Goal: Complete application form

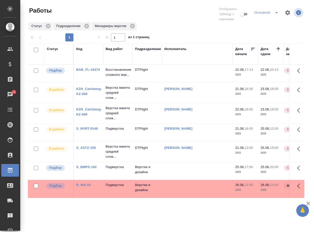
click at [92, 71] on link "BAB_FL-16374" at bounding box center [88, 70] width 24 height 4
click at [113, 75] on p "Восстановление сложного мак..." at bounding box center [118, 72] width 24 height 10
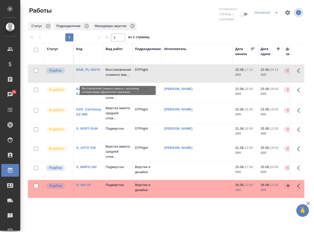
click at [113, 75] on p "Восстановление сложного мак..." at bounding box center [118, 72] width 24 height 10
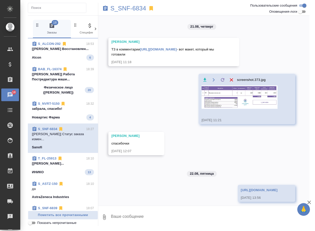
scroll to position [143, 0]
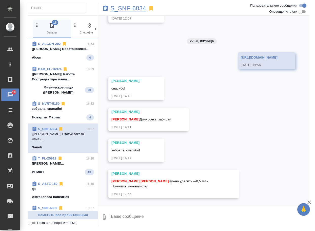
click at [116, 8] on p "S_SNF-6834" at bounding box center [128, 8] width 36 height 5
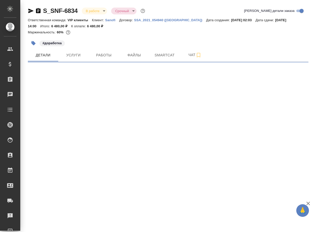
select select "RU"
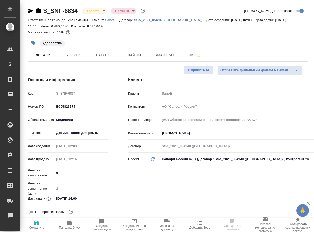
type textarea "x"
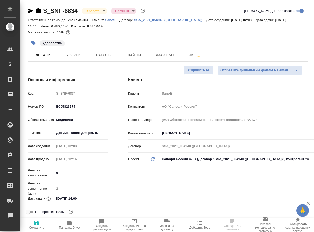
type textarea "x"
click at [187, 53] on span "Чат" at bounding box center [195, 55] width 24 height 6
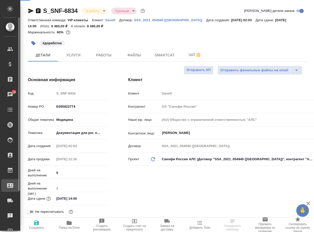
type textarea "x"
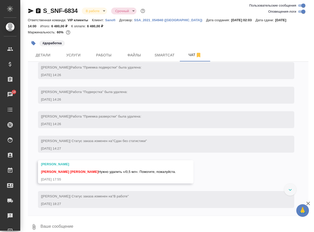
scroll to position [1308, 0]
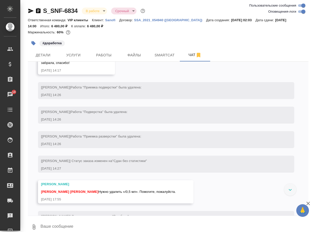
click at [299, 10] on input "Оповещения-логи" at bounding box center [303, 12] width 18 height 6
checkbox input "false"
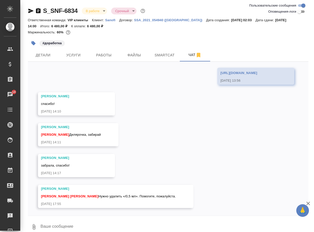
scroll to position [173, 0]
click at [220, 71] on link "https://drive.awatera.com/apps/files/files/10160280?dir=/Shares/Sanofi/Orders/S…" at bounding box center [238, 73] width 37 height 4
click at [100, 56] on span "Работы" at bounding box center [104, 55] width 24 height 6
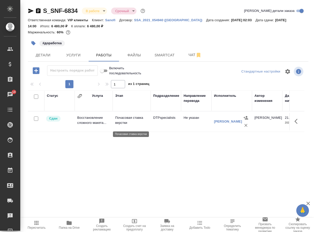
click at [126, 122] on p "Почасовая ставка верстки" at bounding box center [131, 120] width 33 height 10
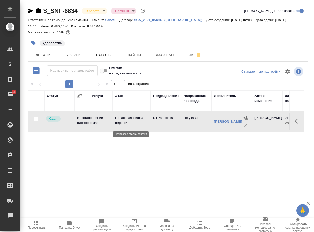
click at [126, 122] on p "Почасовая ставка верстки" at bounding box center [131, 120] width 33 height 10
click at [192, 55] on span "Чат" at bounding box center [195, 55] width 24 height 6
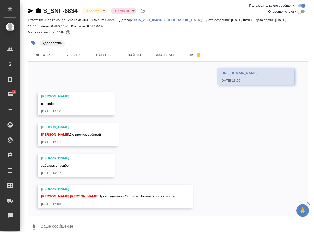
scroll to position [173, 0]
drag, startPoint x: 118, startPoint y: 196, endPoint x: 149, endPoint y: 197, distance: 30.9
click at [149, 197] on span "Горшкова Валентина Арсеньева Вера Нужно удалить «/0,5 мл». Помогите, пожалуйста." at bounding box center [108, 197] width 135 height 4
copy span "удалить «/0,5 мл»"
click at [155, 119] on div "21.08, четверг Сайдашева Диляра ТЗ в комментарии https://tera.awatera.com/Order…" at bounding box center [168, 139] width 281 height 154
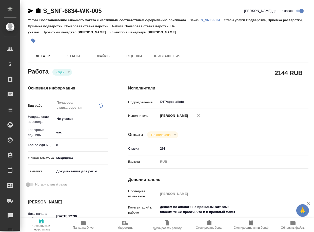
type textarea "x"
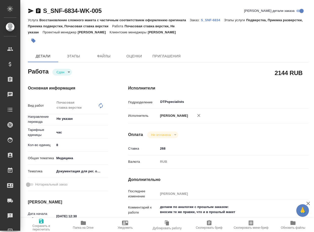
type textarea "x"
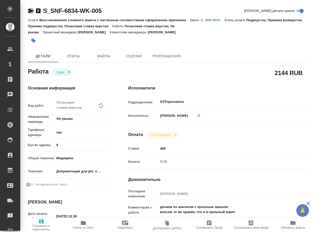
click at [30, 10] on icon "button" at bounding box center [30, 11] width 5 height 5
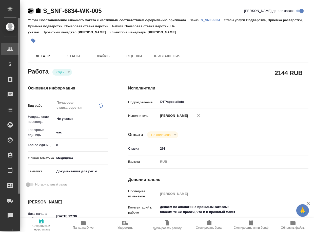
type textarea "x"
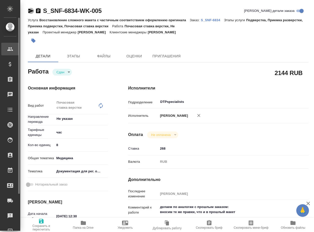
type textarea "x"
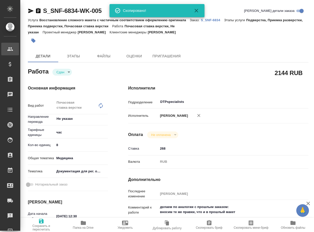
type textarea "x"
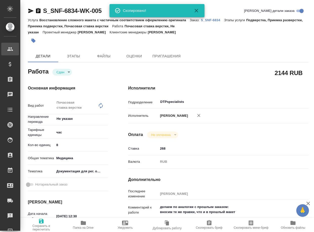
type textarea "x"
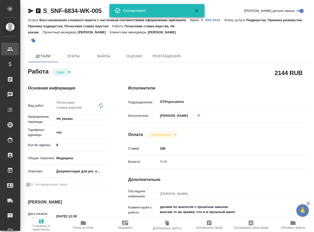
type textarea "x"
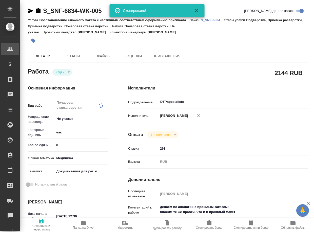
type textarea "x"
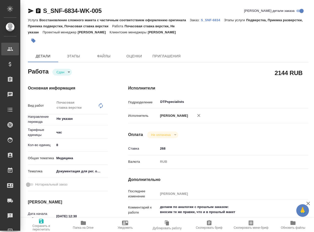
type textarea "x"
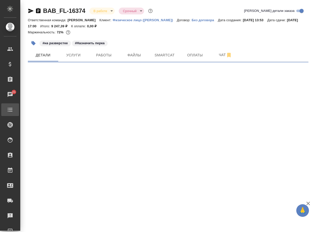
select select "RU"
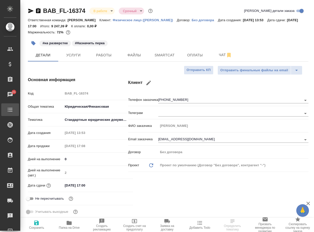
type textarea "x"
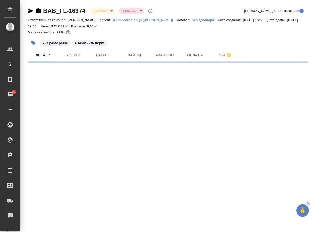
select select "RU"
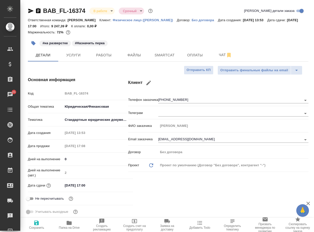
type textarea "x"
click at [253, 51] on div "Детали Услуги Работы Файлы Smartcat Оплаты Чат" at bounding box center [168, 55] width 281 height 13
click at [220, 57] on span "Чат" at bounding box center [225, 55] width 24 height 6
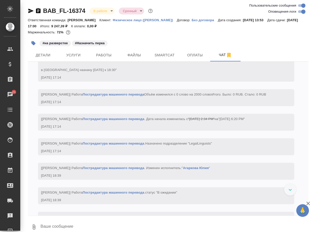
click at [91, 227] on textarea at bounding box center [174, 227] width 268 height 17
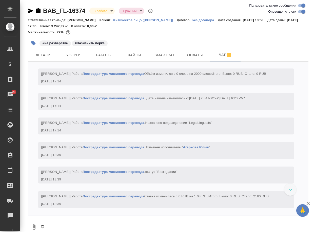
scroll to position [1, 0]
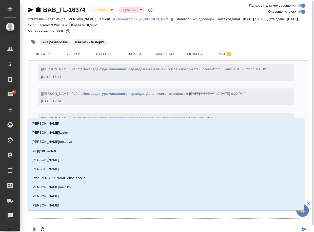
type textarea "@в"
type input "в"
type textarea "@ва"
type input "ва"
type textarea "@вал"
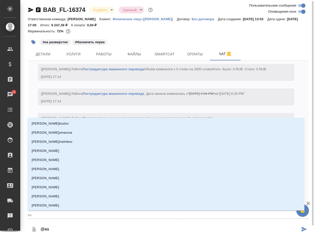
type input "вал"
type textarea "@вале"
type input "вале"
type textarea "@валее"
type input "валее"
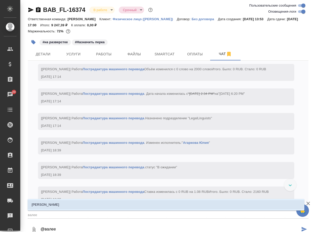
click at [95, 203] on li "[PERSON_NAME]" at bounding box center [166, 205] width 277 height 9
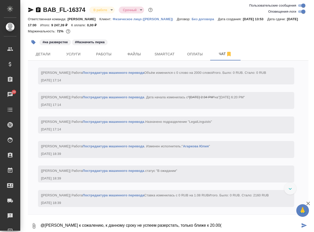
click at [166, 226] on textarea "@[PERSON_NAME] к сожалению, к данному сроку не успеем разерстать, только ближе …" at bounding box center [170, 226] width 260 height 17
click at [168, 226] on textarea "@[PERSON_NAME] к сожалению, к данному сроку не успеем разерстать, только ближе …" at bounding box center [170, 226] width 260 height 17
click at [240, 224] on textarea "@[PERSON_NAME] Динар к сожалению, к данному сроку не успеем разверстать, только…" at bounding box center [170, 226] width 260 height 17
type textarea "@[PERSON_NAME] Динар к сожалению, к данному сроку не успеем разверстать, только…"
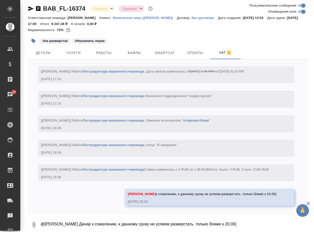
scroll to position [982, 0]
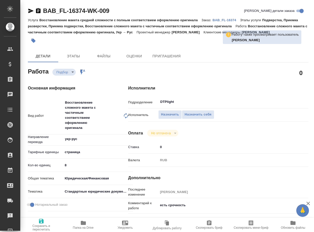
type textarea "x"
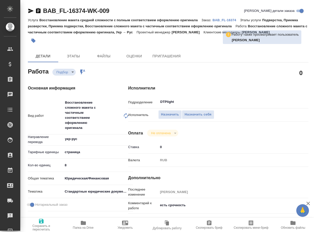
type textarea "x"
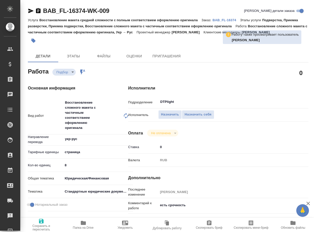
type textarea "x"
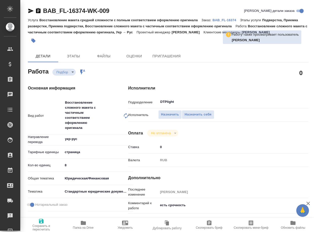
type textarea "x"
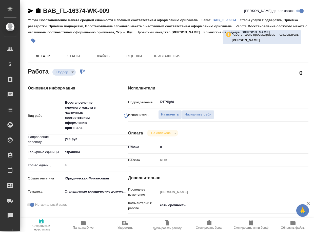
type textarea "x"
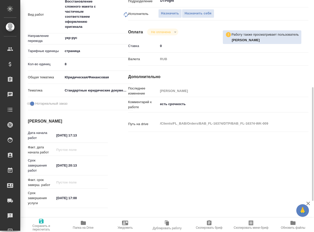
scroll to position [127, 0]
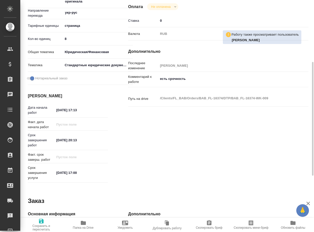
type textarea "x"
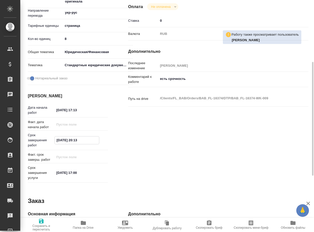
drag, startPoint x: 79, startPoint y: 141, endPoint x: 85, endPoint y: 141, distance: 6.4
click at [85, 141] on input "22.08.2025 20:13" at bounding box center [77, 140] width 44 height 7
type textarea "x"
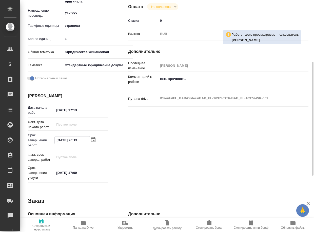
type textarea "x"
type input "22.08.2025 22:__"
type textarea "x"
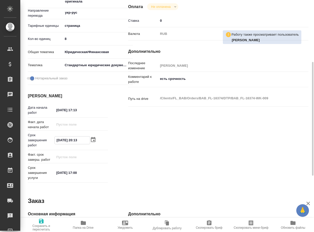
type textarea "x"
type input "22.08.2025 22:0_"
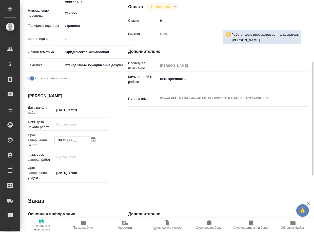
type textarea "x"
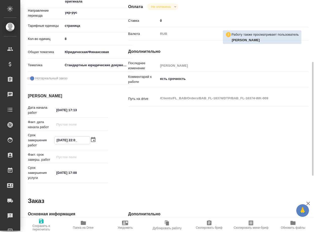
type input "22.08.2025 22:00"
type textarea "x"
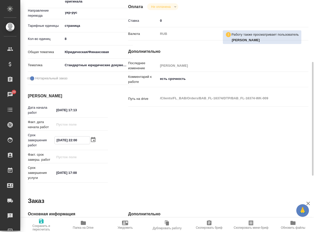
type input "22.08.2025 22:00"
click at [39, 228] on span "Сохранить и пересчитать" at bounding box center [41, 228] width 36 height 7
type textarea "x"
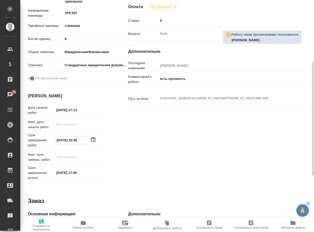
type textarea "x"
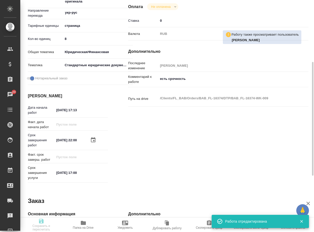
type textarea "x"
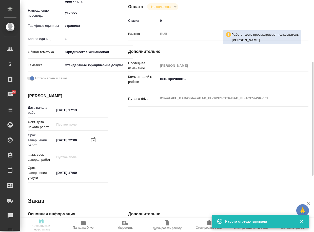
type textarea "x"
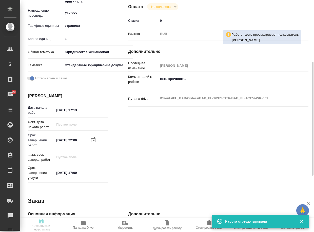
type input "recruiting"
type textarea "Восстановление сложного макета с частичным соответствием оформлению оригинала"
type textarea "x"
type input "укр-рус"
type input "5a8b1489cc6b4906c91bfdb2"
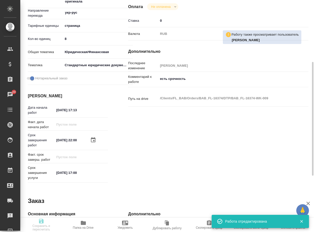
type input "8"
type input "yr-fn"
type input "5f647205b73bc97568ca66bf"
checkbox input "true"
type input "22.08.2025 17:13"
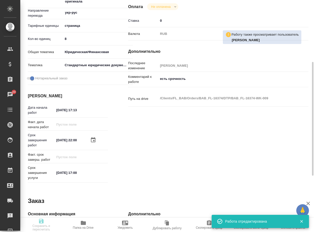
type input "22.08.2025 22:00"
type input "[DATE] 17:00"
type input "DTPlight"
type input "notPayed"
type input "0"
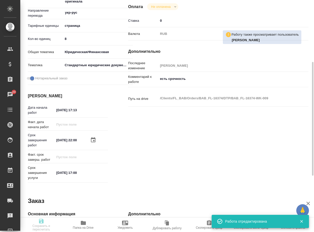
type input "RUB"
type input "[PERSON_NAME]"
type textarea "есть срочность"
type textarea "x"
type textarea "/Clients/FL_BAB/Orders/BAB_FL-16374/DTP/BAB_FL-16374-WK-009"
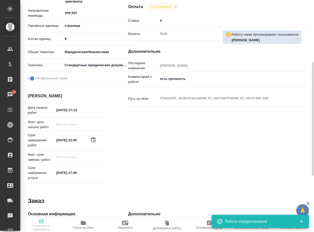
type textarea "x"
type input "BAB_FL-16374"
type input "Восстановление макета средней сложности с полным соответствием оформлению ориги…"
type input "Подверстка, Приемка разверстки, Приемка подверстки, Восстановление сложного мак…"
type input "[PERSON_NAME]"
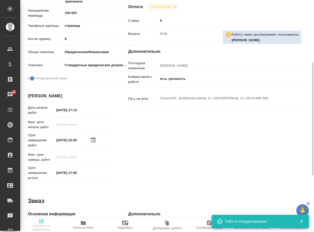
type input "[PERSON_NAME]"
type input "/Clients/FL_BAB/Orders/BAB_FL-16374"
type textarea "x"
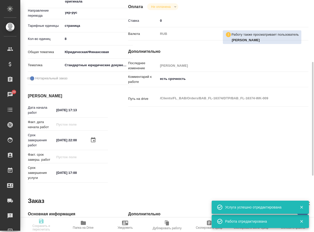
type textarea "x"
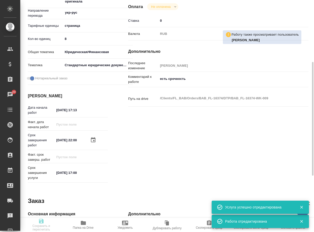
type textarea "x"
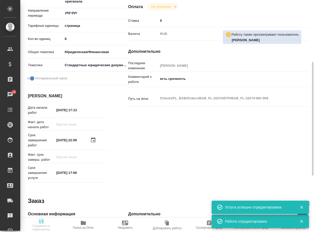
type textarea "x"
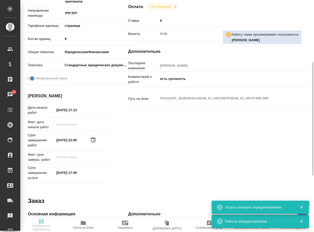
type textarea "x"
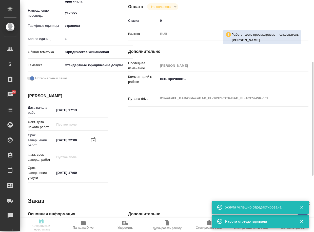
click at [186, 147] on div "Исполнители Подразделение DTPlight ​ Исполнитель Назначить Назначить себя Оплат…" at bounding box center [218, 72] width 201 height 247
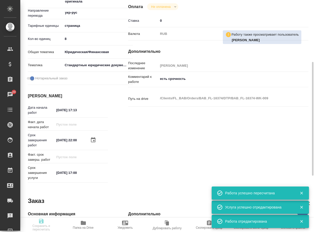
type input "recruiting"
type textarea "Восстановление сложного макета с частичным соответствием оформлению оригинала"
type textarea "x"
type input "укр-рус"
type input "5a8b1489cc6b4906c91bfdb2"
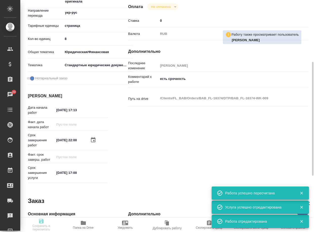
type input "8"
type input "yr-fn"
type input "5f647205b73bc97568ca66bf"
checkbox input "true"
type input "22.08.2025 17:13"
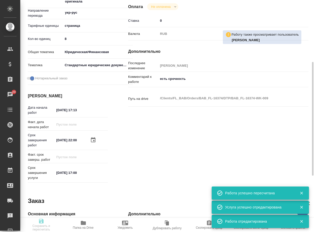
type input "22.08.2025 22:00"
type input "[DATE] 17:00"
type input "DTPlight"
type input "notPayed"
type input "0"
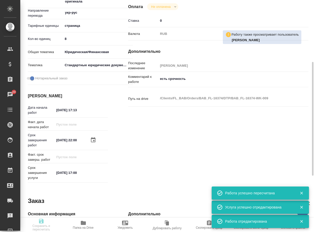
type input "RUB"
type input "[PERSON_NAME]"
type textarea "есть срочность"
type textarea "x"
type textarea "/Clients/FL_BAB/Orders/BAB_FL-16374/DTP/BAB_FL-16374-WK-009"
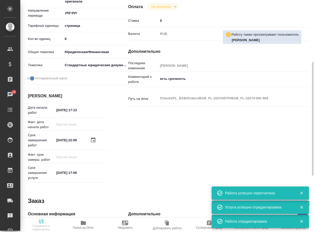
type textarea "x"
type input "BAB_FL-16374"
type input "Восстановление макета средней сложности с полным соответствием оформлению ориги…"
type input "Подверстка, Приемка разверстки, Приемка подверстки, Восстановление сложного мак…"
type input "[PERSON_NAME]"
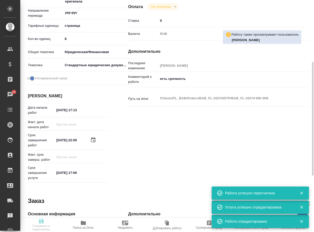
type input "[PERSON_NAME]"
type input "/Clients/FL_BAB/Orders/BAB_FL-16374"
type textarea "x"
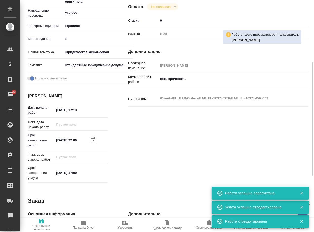
type textarea "x"
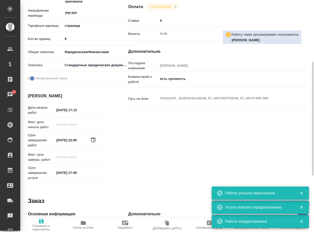
type textarea "x"
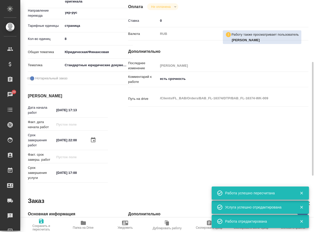
type textarea "x"
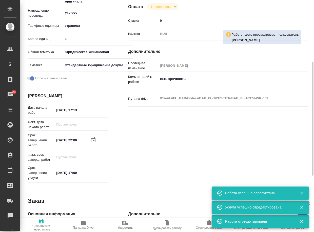
type textarea "x"
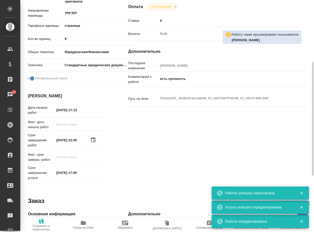
type textarea "x"
